Goal: Information Seeking & Learning: Learn about a topic

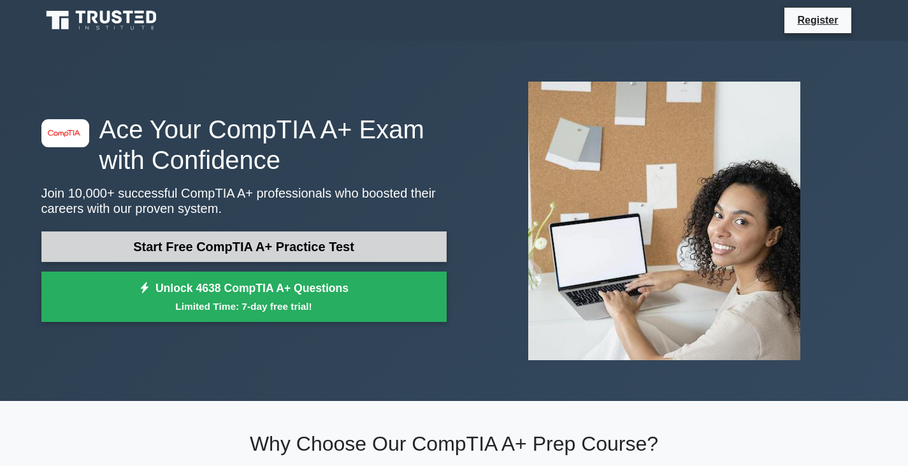
click at [336, 237] on link "Start Free CompTIA A+ Practice Test" at bounding box center [243, 246] width 405 height 31
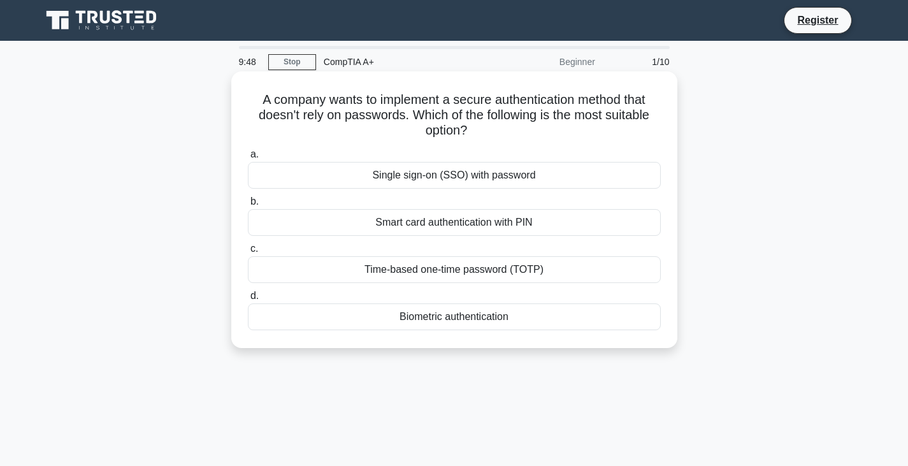
drag, startPoint x: 506, startPoint y: 316, endPoint x: 505, endPoint y: 307, distance: 9.0
click at [505, 307] on div "Biometric authentication" at bounding box center [454, 316] width 413 height 27
click at [267, 296] on label "d. Biometric authentication" at bounding box center [454, 309] width 413 height 42
click at [248, 296] on input "d. Biometric authentication" at bounding box center [248, 296] width 0 height 8
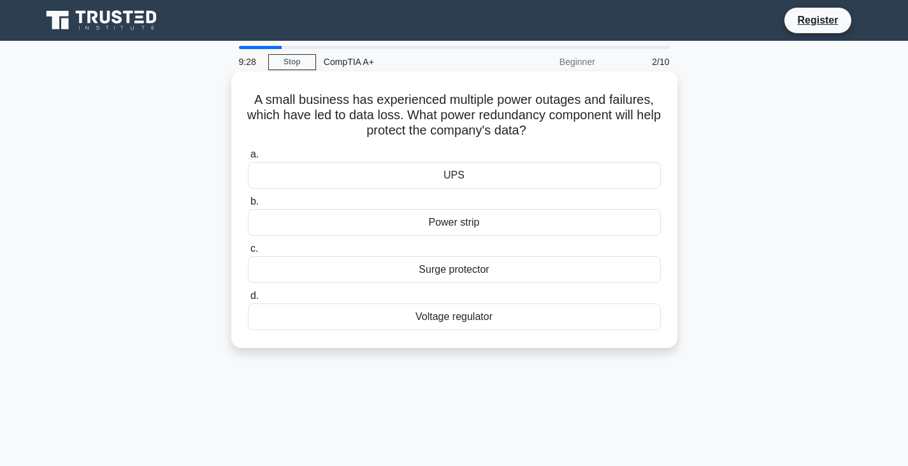
click at [248, 141] on div "A small business has experienced multiple power outages and failures, which hav…" at bounding box center [454, 209] width 436 height 266
click at [261, 248] on label "c. Surge protector" at bounding box center [454, 262] width 413 height 42
click at [248, 248] on input "c. Surge protector" at bounding box center [248, 249] width 0 height 8
